Goal: Transaction & Acquisition: Purchase product/service

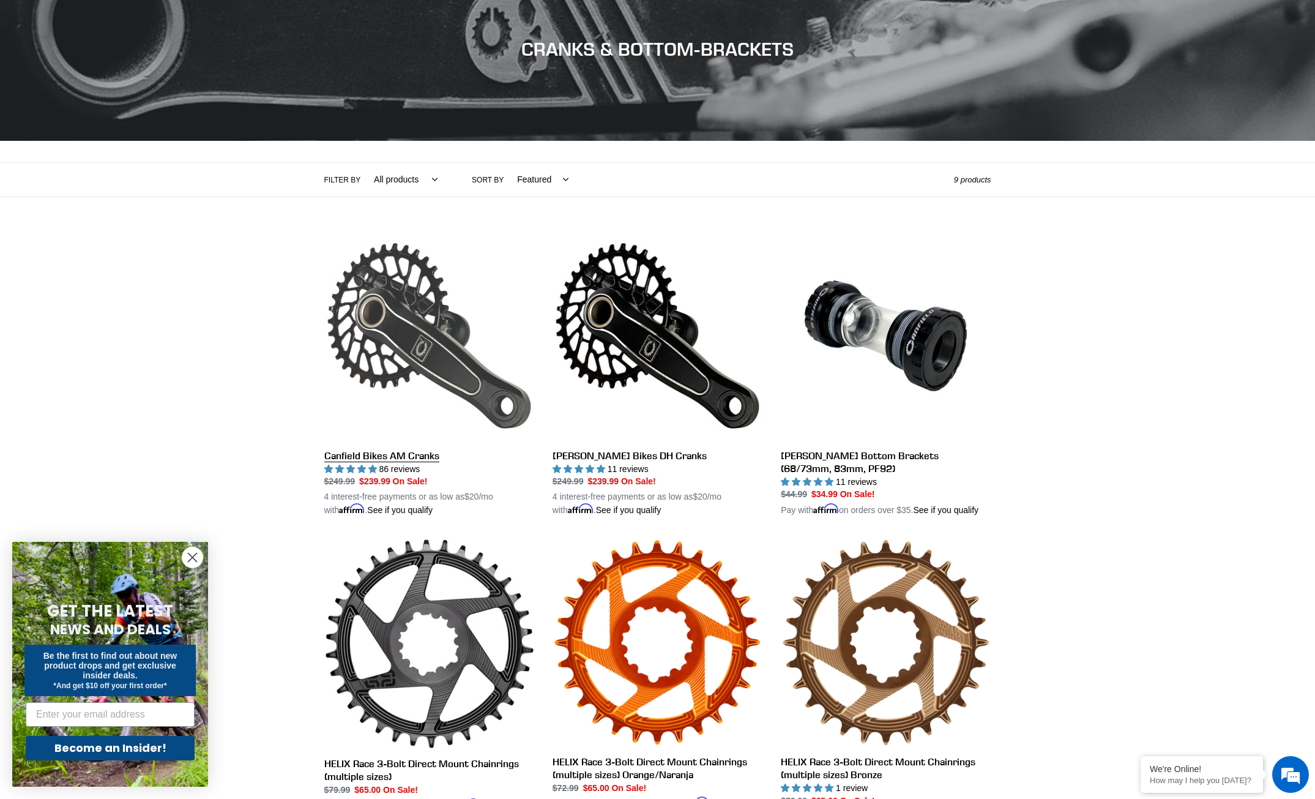
click at [405, 320] on link "Canfield Bikes AM Cranks" at bounding box center [429, 374] width 210 height 286
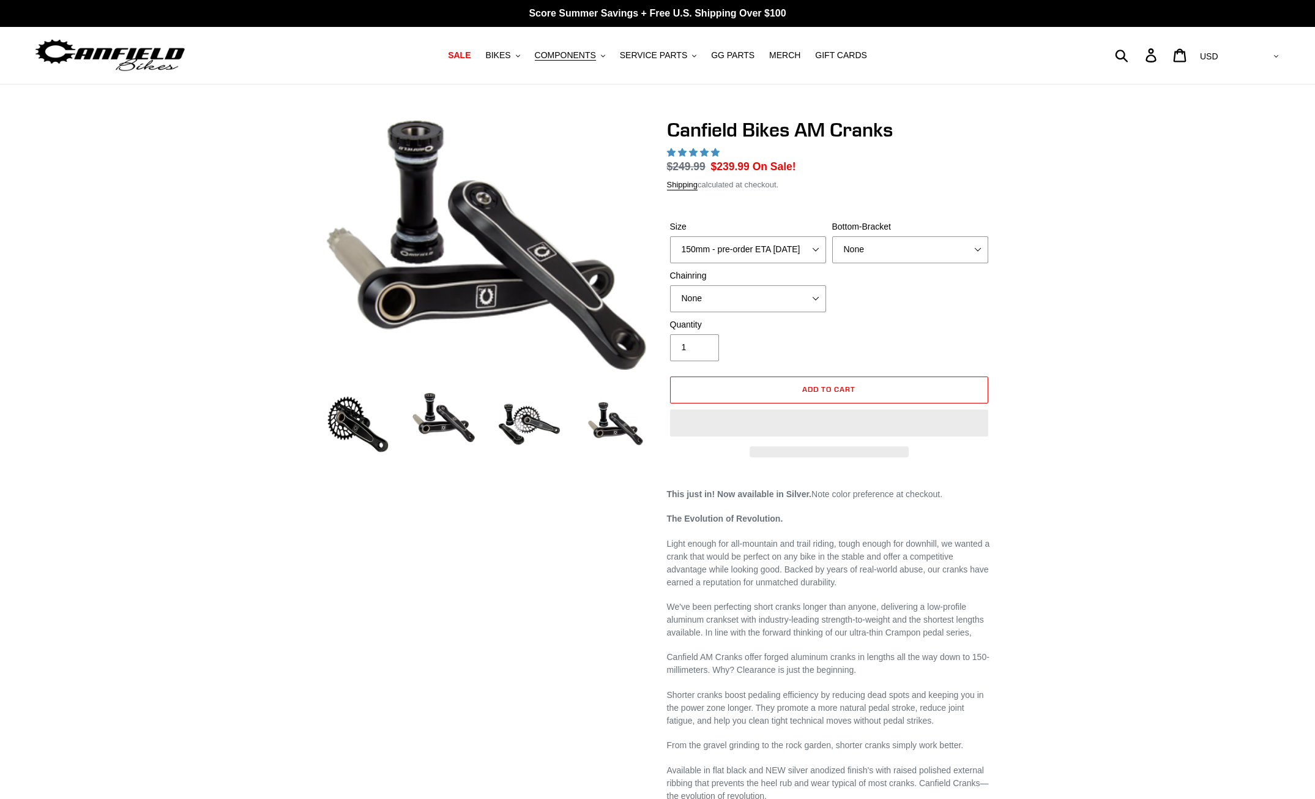
select select "highest-rating"
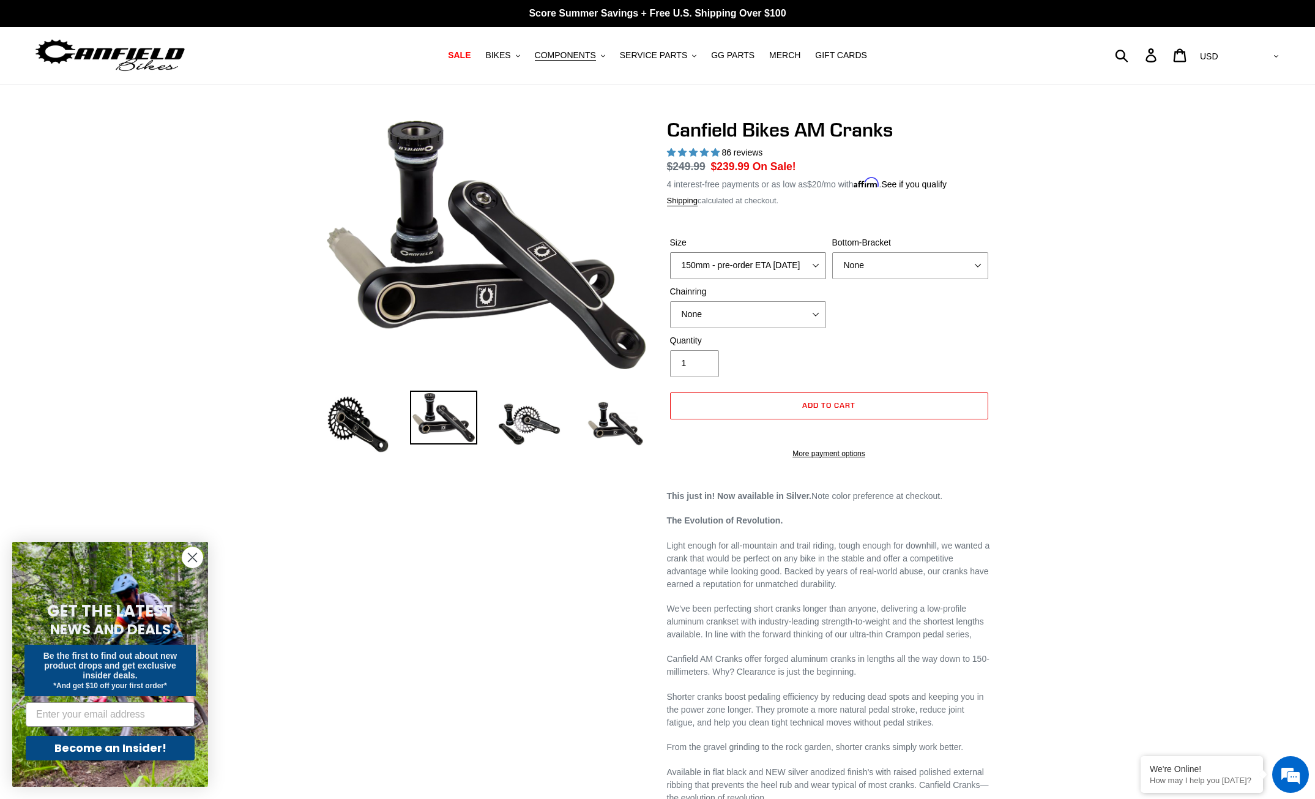
click at [775, 266] on select "150mm - pre-order ETA 9/30/25 155mm - pre-order ETA 9/30/25 160mm - pre-order E…" at bounding box center [748, 265] width 156 height 27
select select "165mm - pre-order ETA 9/30/25"
click at [670, 252] on select "150mm - pre-order ETA 9/30/25 155mm - pre-order ETA 9/30/25 160mm - pre-order E…" at bounding box center [748, 265] width 156 height 27
click at [882, 264] on select "None BSA Threaded 68/73mm Press Fit PF92" at bounding box center [910, 265] width 156 height 27
click at [1203, 318] on div "Previous slide" at bounding box center [657, 653] width 1315 height 1070
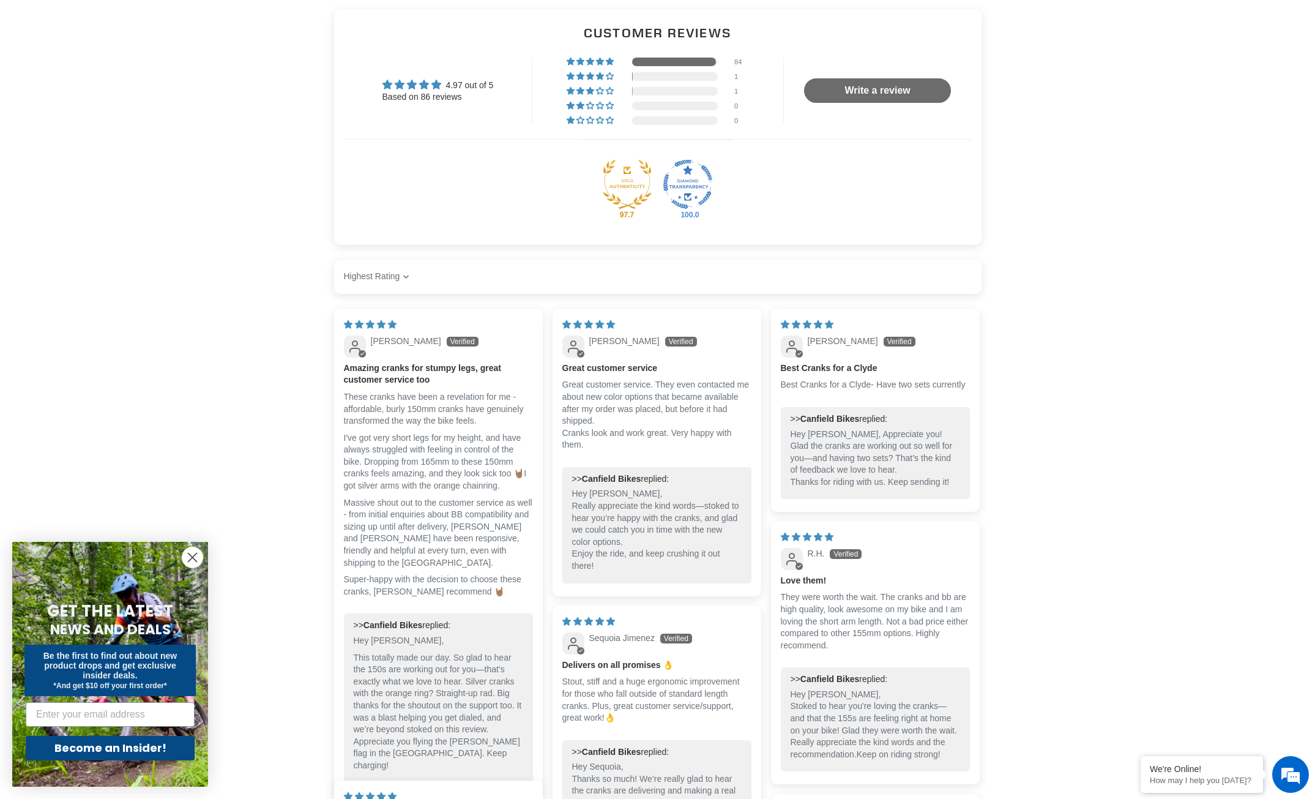
scroll to position [1305, 0]
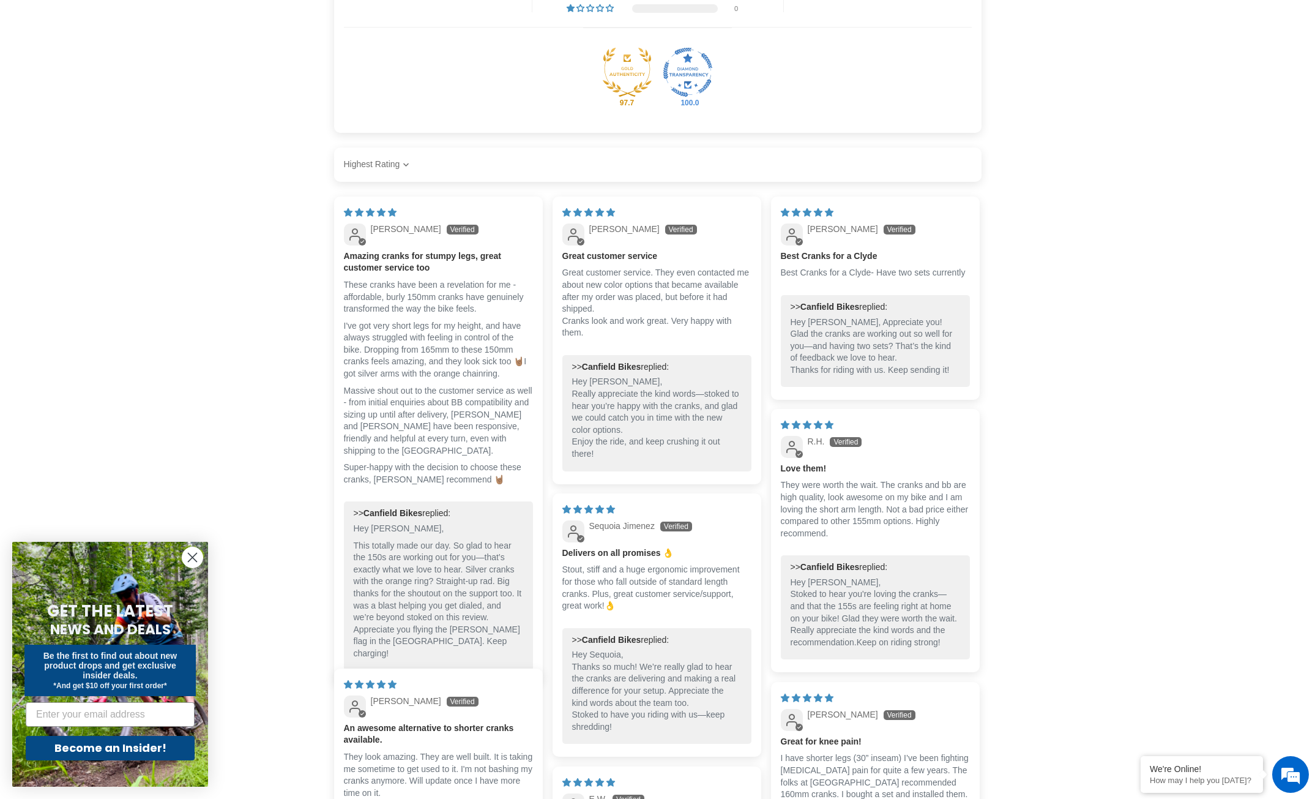
drag, startPoint x: 755, startPoint y: 486, endPoint x: 754, endPoint y: 471, distance: 15.3
